Goal: Ask a question

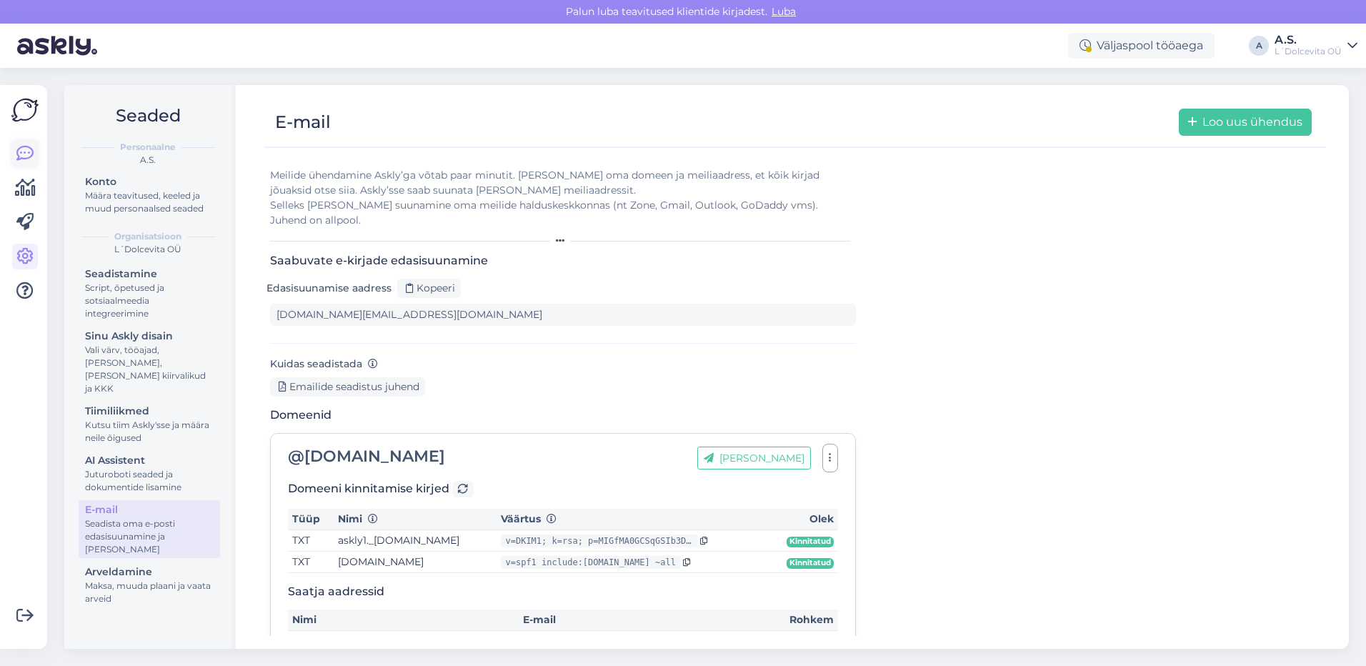
click at [23, 156] on icon at bounding box center [24, 153] width 17 height 17
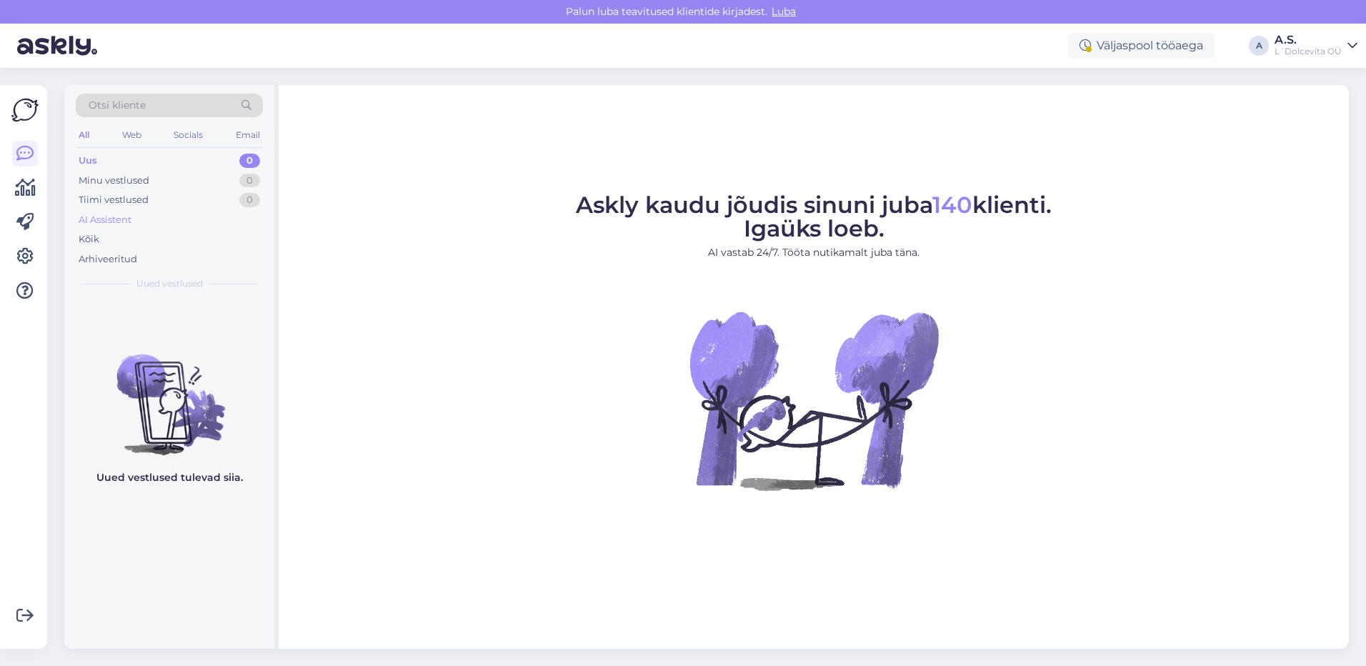
click at [114, 225] on div "AI Assistent" at bounding box center [105, 220] width 53 height 14
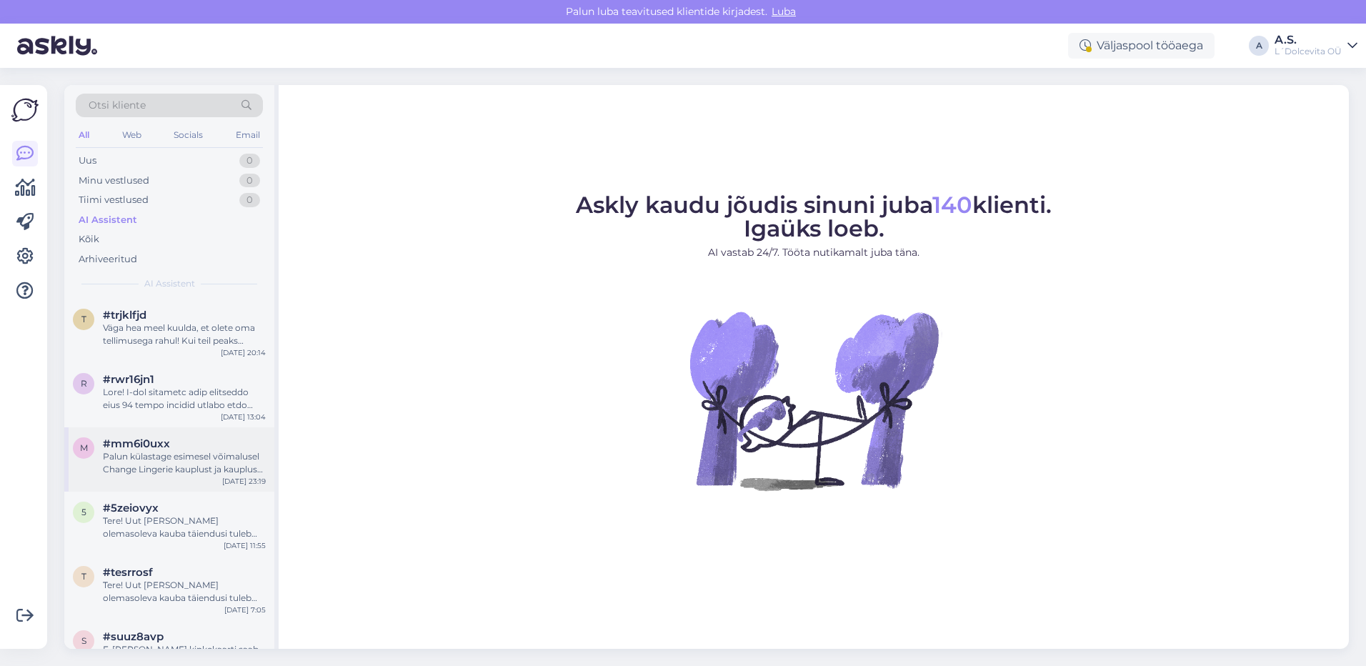
click at [177, 466] on div "Palun külastage esimesel võimalusel Change Lingerie kauplust ja kaupluse juhata…" at bounding box center [184, 463] width 163 height 26
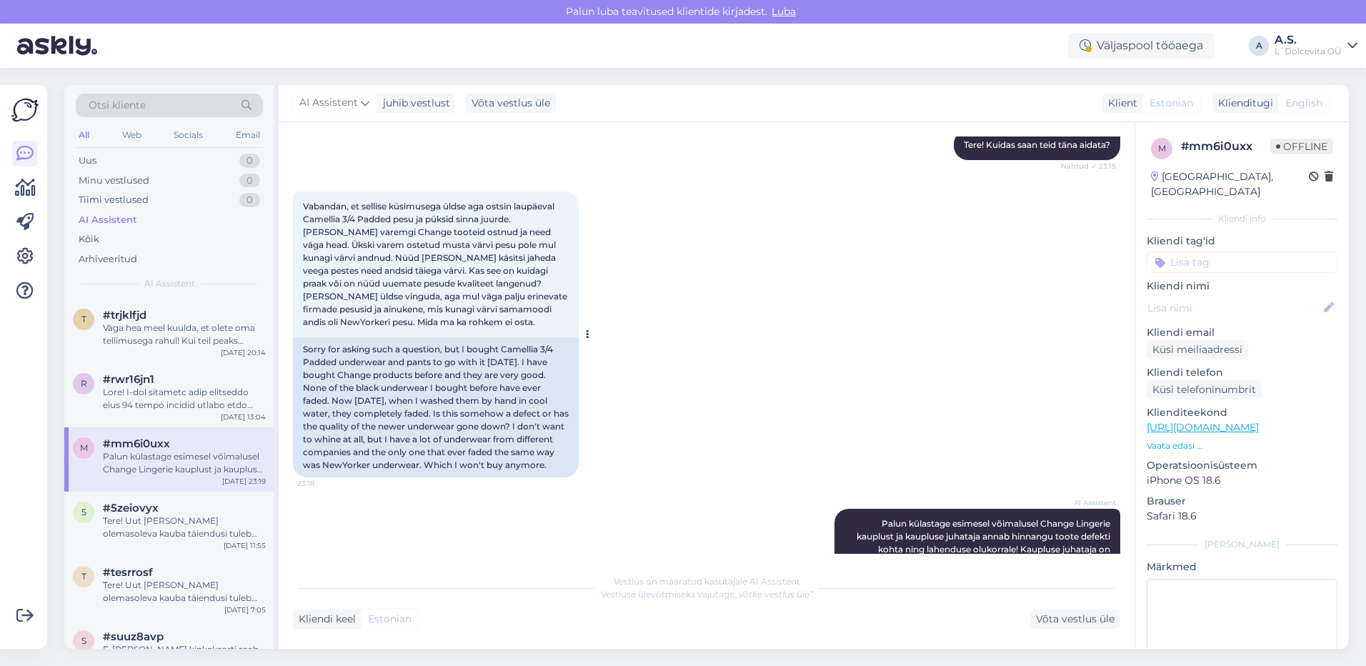
scroll to position [154, 0]
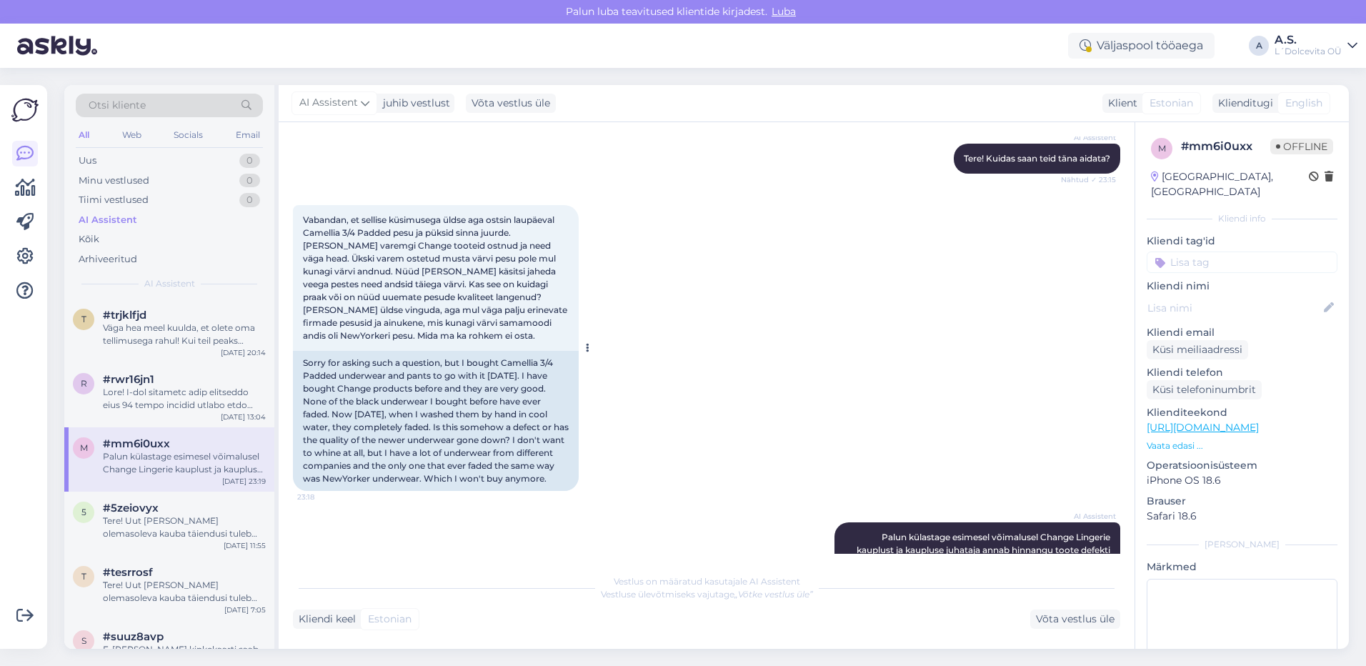
click at [302, 217] on div "Vabandan, et sellise küsimusega üldse aga ostsin laupäeval Camellia 3/4 Padded …" at bounding box center [436, 278] width 286 height 146
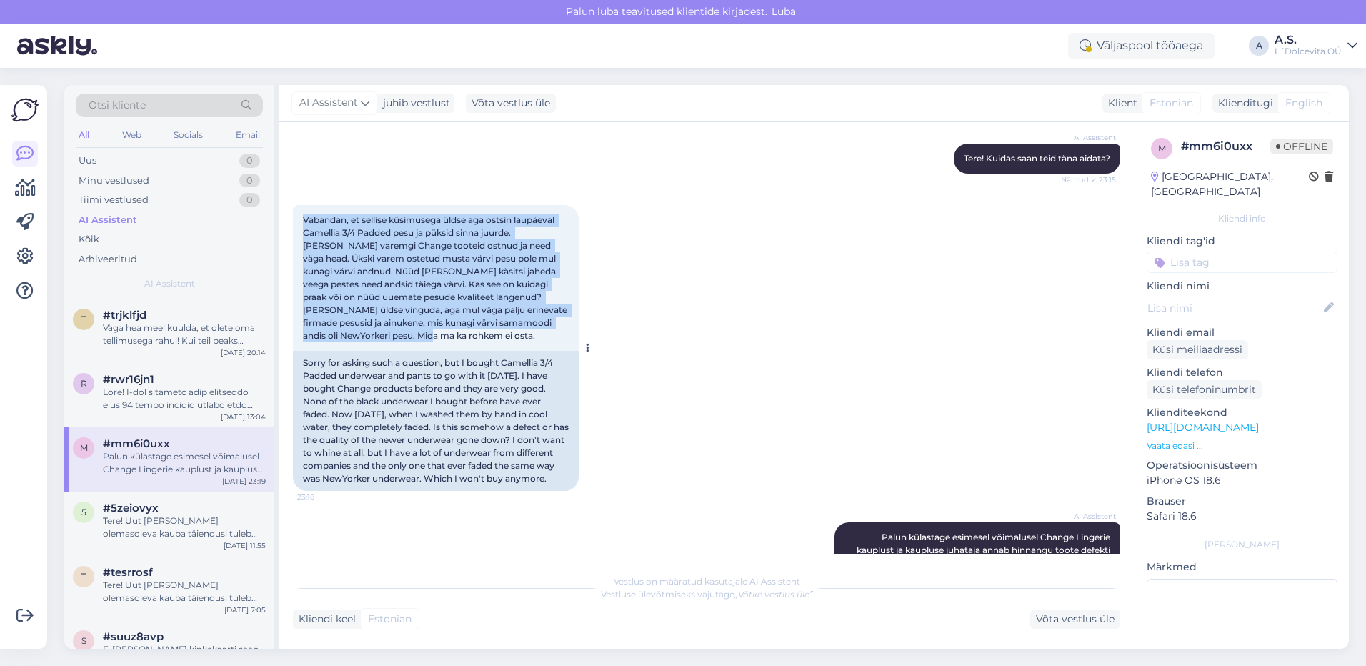
drag, startPoint x: 303, startPoint y: 216, endPoint x: 389, endPoint y: 342, distance: 152.6
click at [389, 342] on div "Vabandan, et sellise küsimusega üldse aga ostsin laupäeval Camellia 3/4 Padded …" at bounding box center [436, 278] width 286 height 146
copy span "Vabandan, et sellise küsimusega üldse aga ostsin laupäeval Camellia 3/4 Padded …"
